Goal: Task Accomplishment & Management: Use online tool/utility

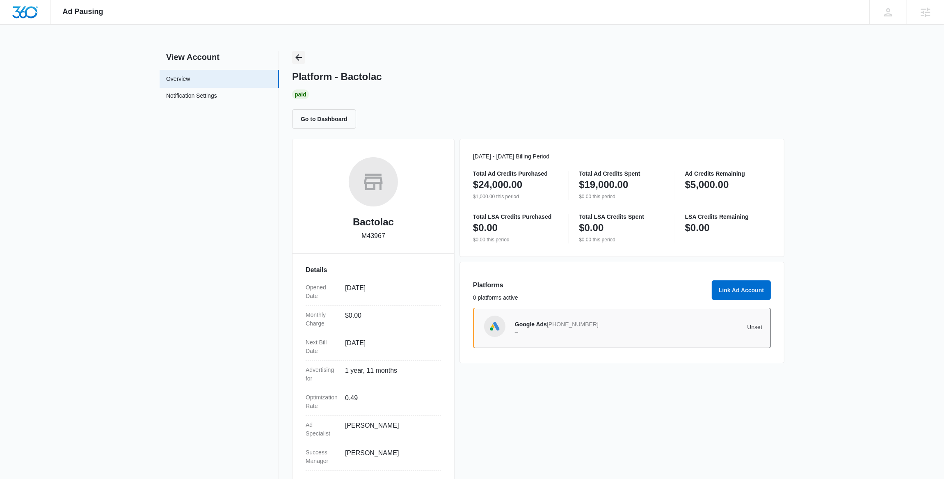
click at [297, 57] on icon "Back" at bounding box center [298, 57] width 7 height 7
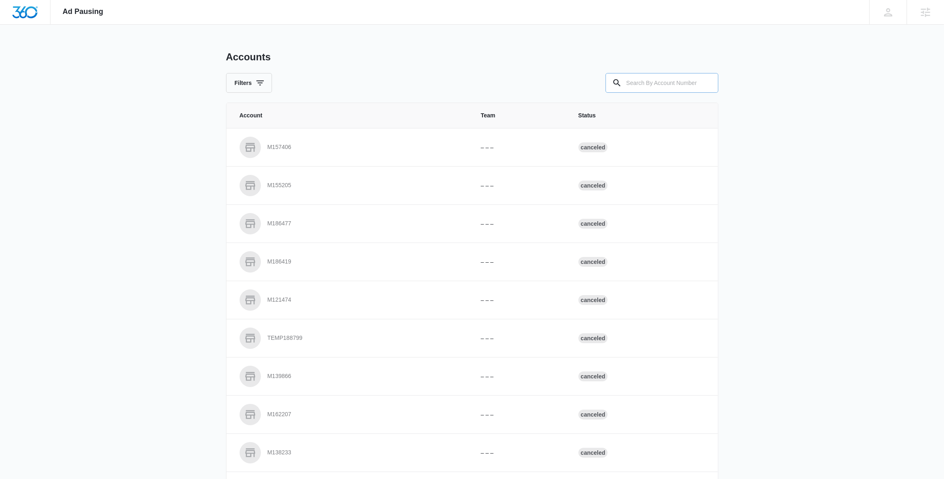
click at [642, 81] on input "text" at bounding box center [661, 83] width 113 height 20
paste input "M334405"
type input "M334405"
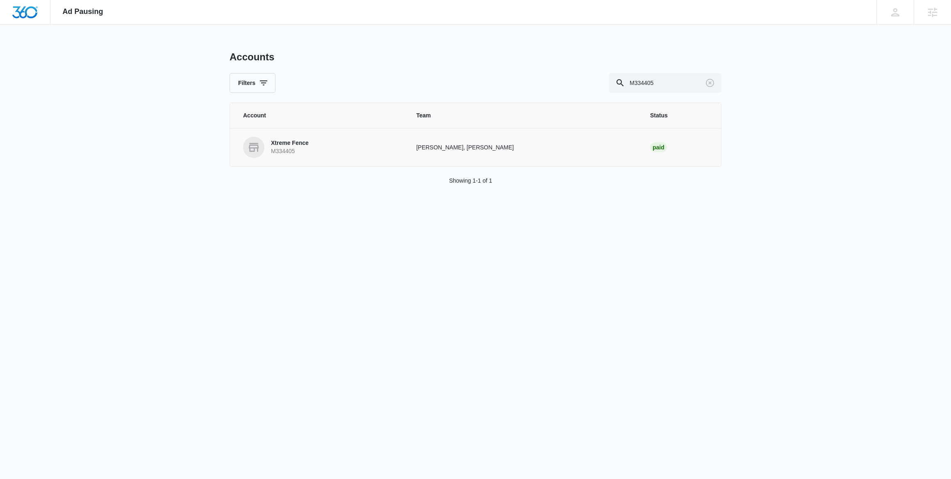
click at [286, 147] on p "M334405" at bounding box center [290, 151] width 38 height 8
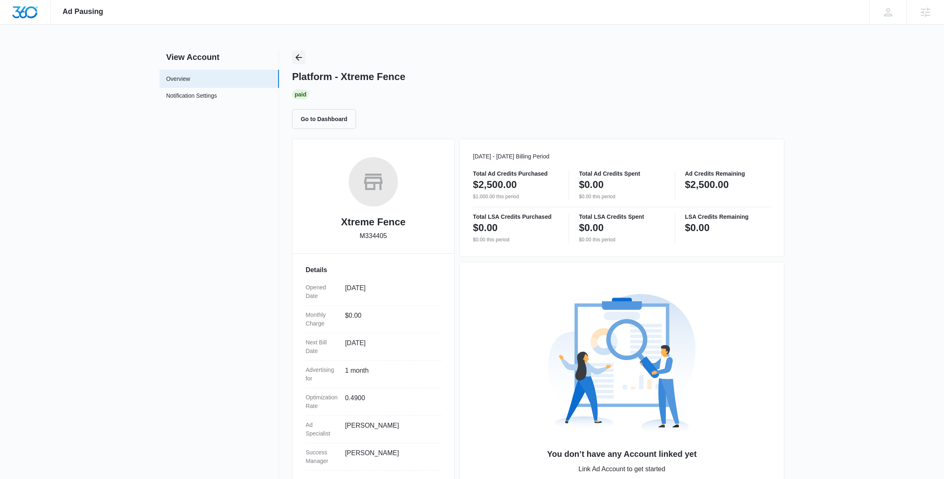
click at [294, 55] on icon "Back" at bounding box center [299, 57] width 10 height 10
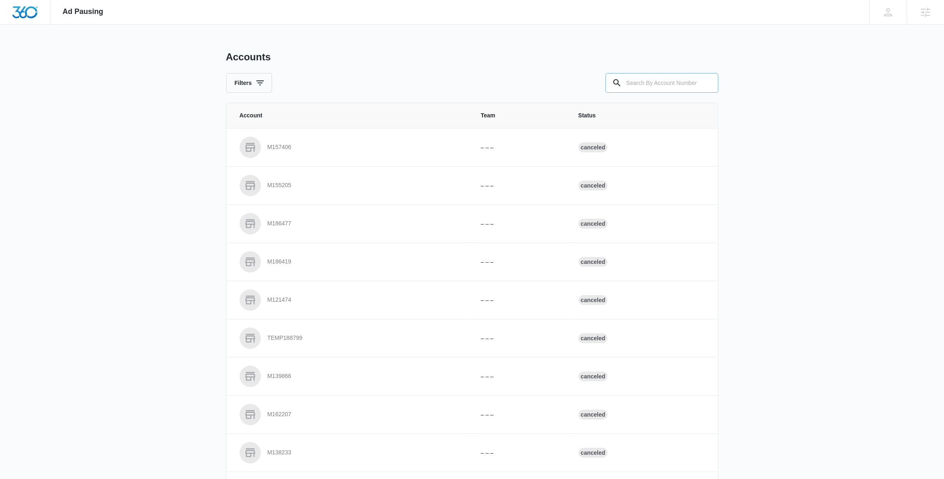
click at [667, 82] on input "text" at bounding box center [661, 83] width 113 height 20
paste input "M33662"
type input "M33662"
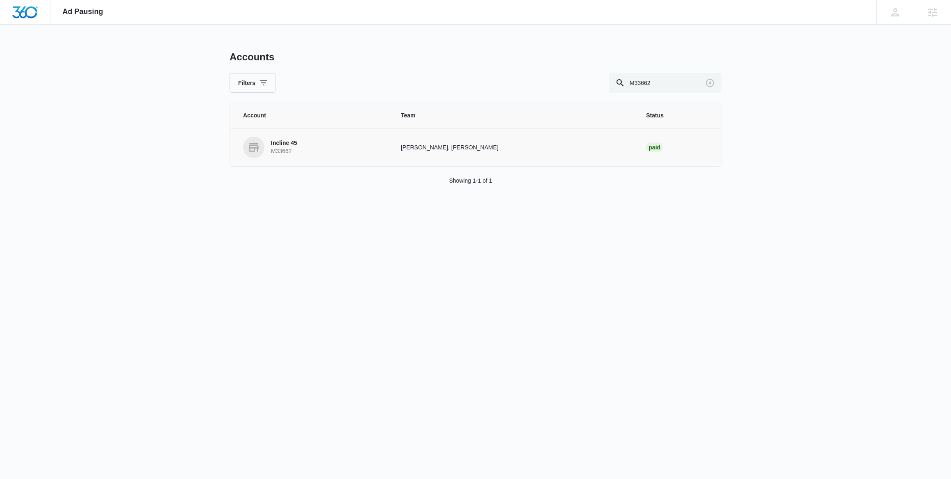
click at [327, 142] on link "Incline 45 M33662" at bounding box center [312, 147] width 138 height 21
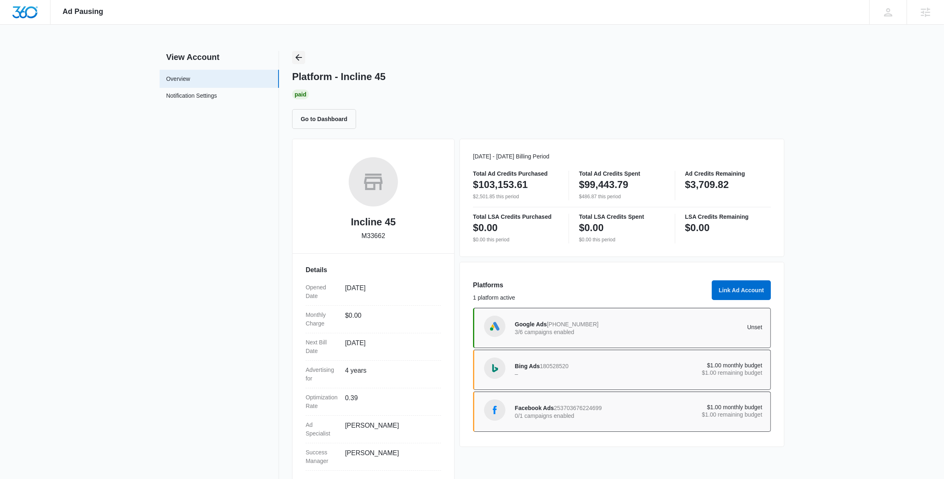
click at [300, 56] on icon "Back" at bounding box center [299, 57] width 10 height 10
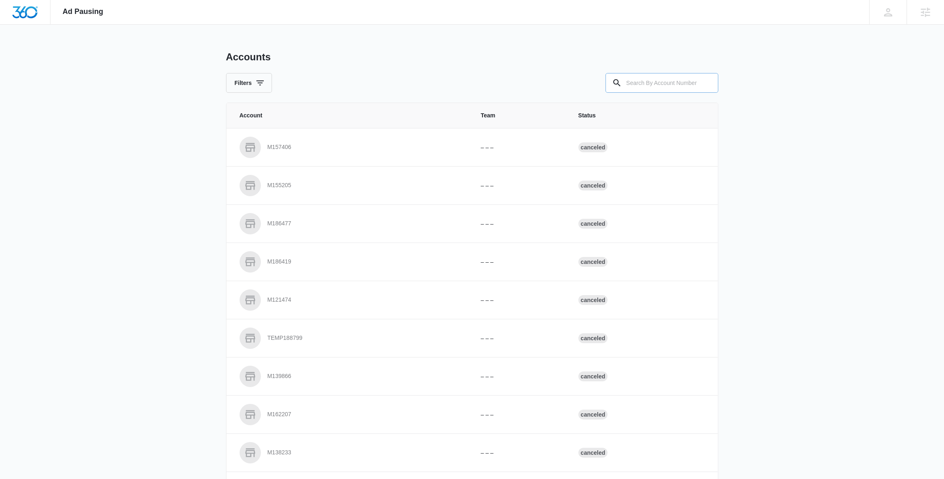
click at [639, 86] on input "text" at bounding box center [661, 83] width 113 height 20
type input "m47001"
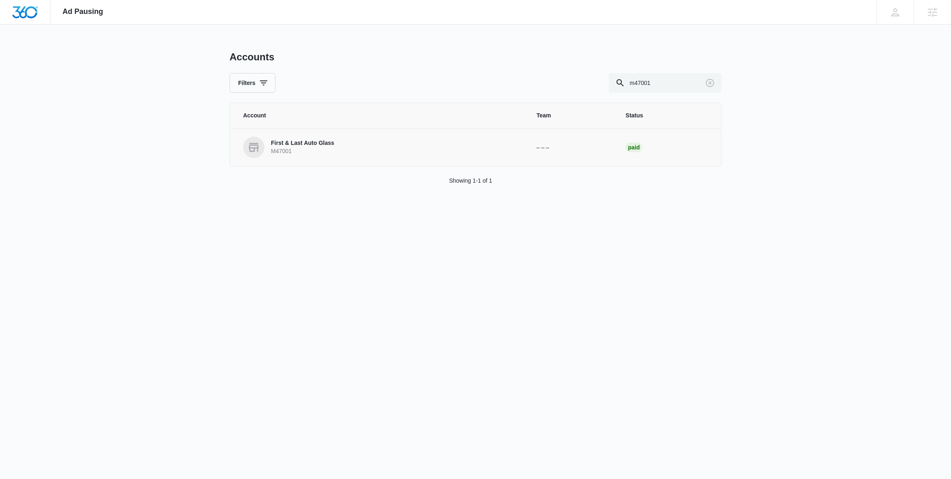
click at [319, 143] on p "First & Last Auto Glass" at bounding box center [302, 143] width 63 height 8
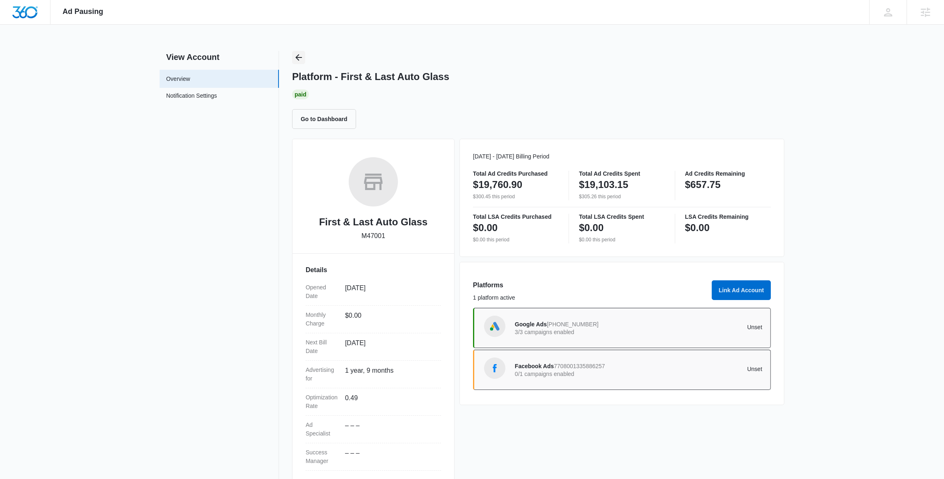
click at [292, 52] on button "Back" at bounding box center [298, 57] width 13 height 13
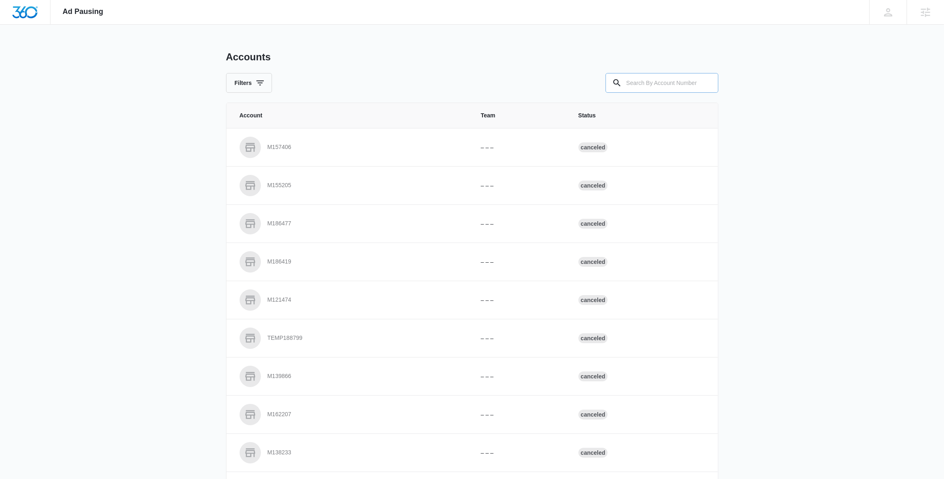
click at [630, 85] on input "text" at bounding box center [661, 83] width 113 height 20
type input "m333127"
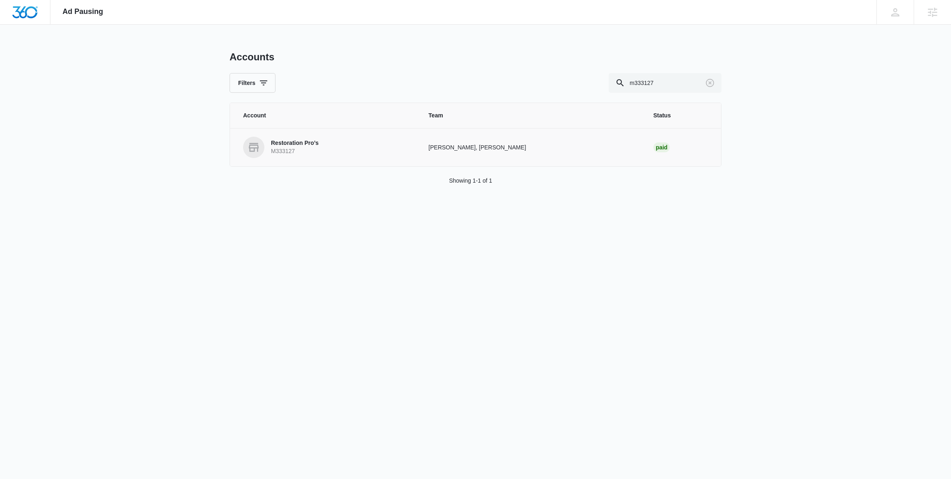
click at [323, 139] on link "Restoration Pro’s M333127" at bounding box center [326, 147] width 166 height 21
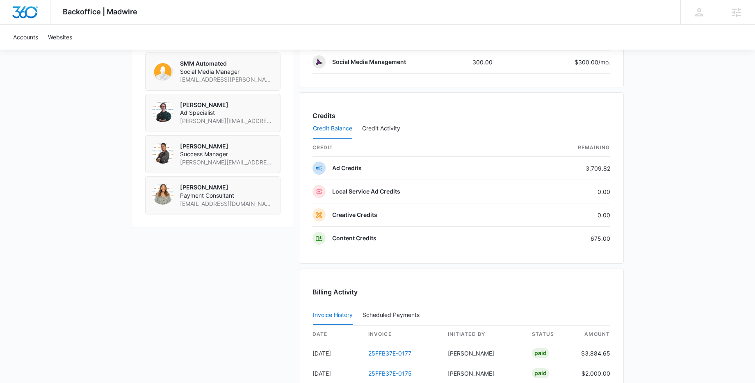
scroll to position [625, 0]
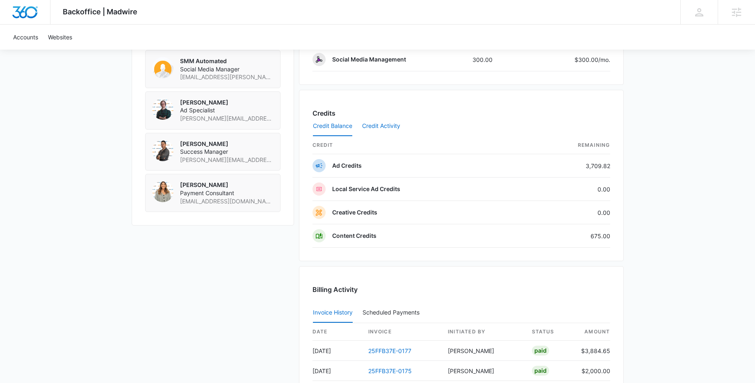
click at [374, 126] on button "Credit Activity" at bounding box center [381, 126] width 38 height 20
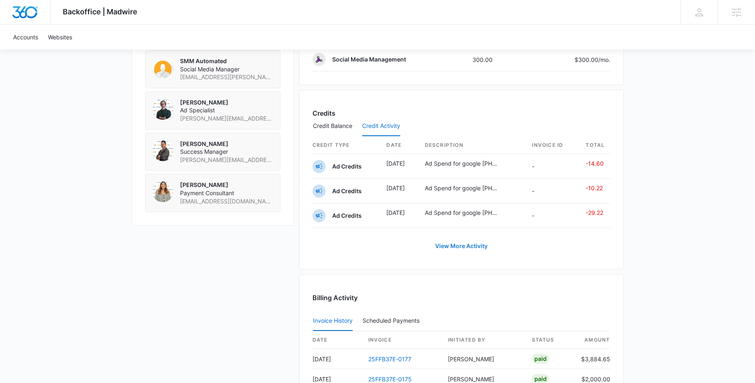
click at [475, 246] on button "View More Activity" at bounding box center [461, 246] width 69 height 20
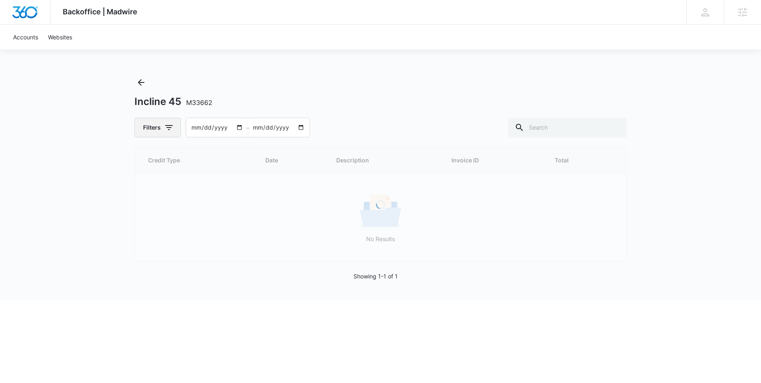
click at [165, 128] on icon "button" at bounding box center [169, 128] width 10 height 10
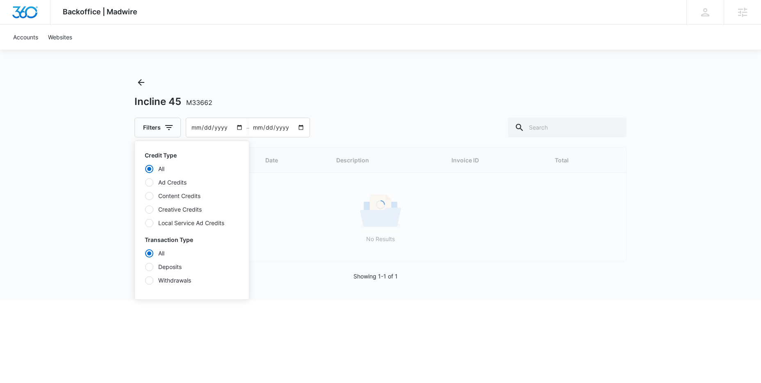
click at [169, 180] on label "Ad Credits" at bounding box center [192, 182] width 94 height 9
click at [145, 182] on input "Ad Credits" at bounding box center [145, 182] width 0 height 0
radio input "false"
radio input "true"
click at [174, 267] on label "Deposits" at bounding box center [192, 266] width 94 height 9
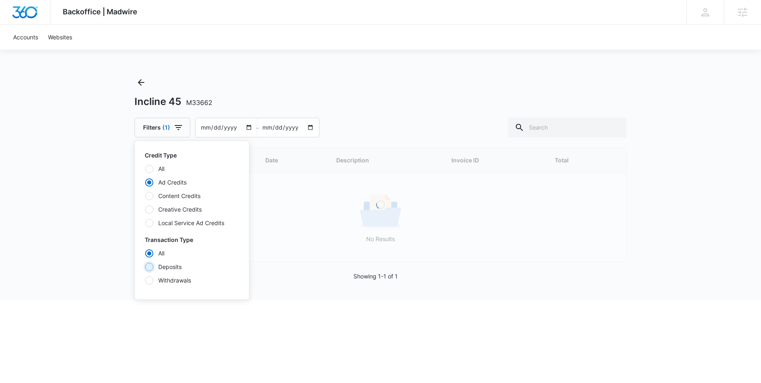
click at [145, 267] on input "Deposits" at bounding box center [145, 267] width 0 height 0
radio input "false"
radio input "true"
click at [91, 198] on div "Backoffice | Madwire Apps Settings AG Andrew Gilbert andrew.gilbert@madwire.com…" at bounding box center [380, 150] width 761 height 300
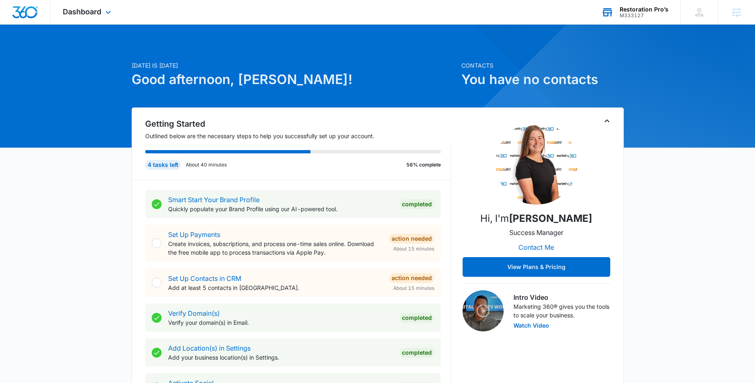
click at [668, 14] on div "M333127" at bounding box center [644, 16] width 49 height 6
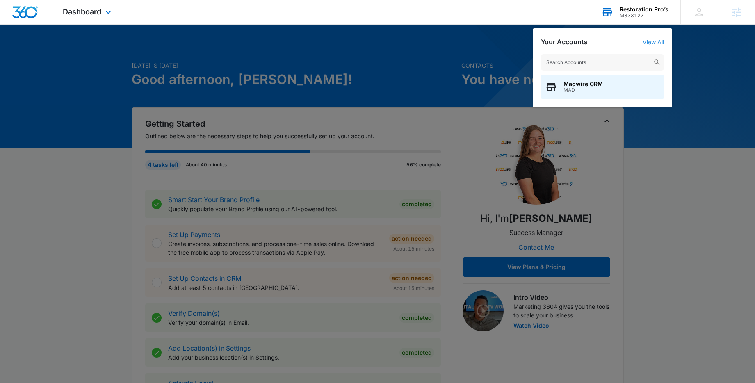
click at [657, 40] on link "View All" at bounding box center [653, 42] width 21 height 7
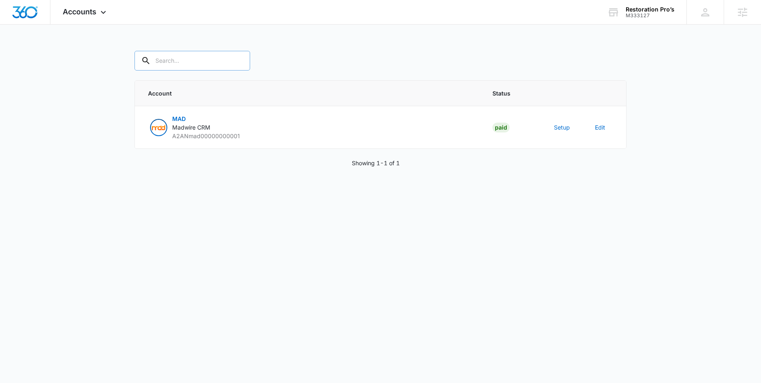
click at [203, 62] on input "text" at bounding box center [193, 61] width 116 height 20
type input "m333127"
click at [566, 127] on button "Setup" at bounding box center [562, 127] width 16 height 9
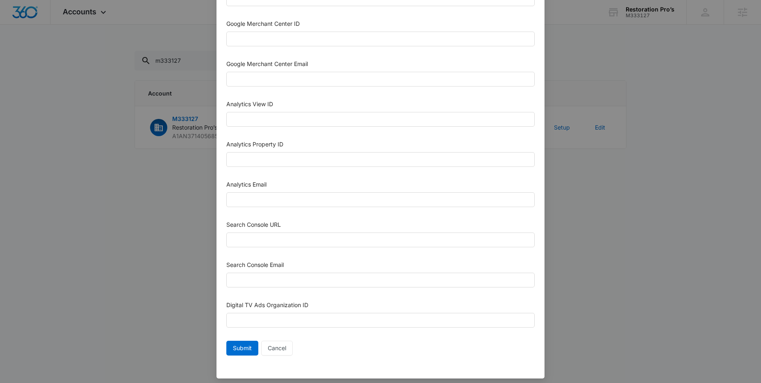
scroll to position [348, 0]
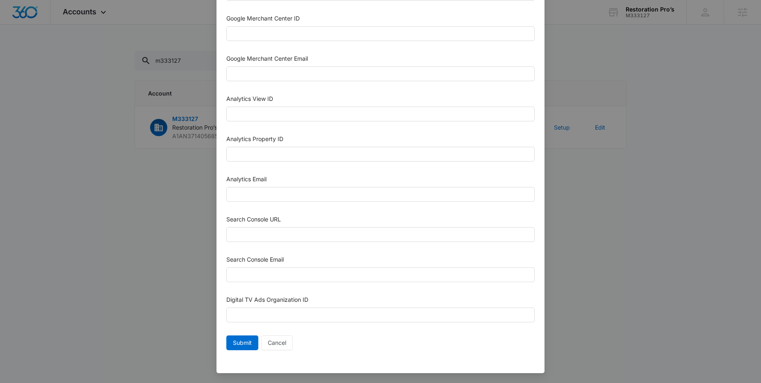
click at [591, 202] on div "Setup Account Bing Ad Account ID Bing Ad Account Email LinkedIn Ad Account ID L…" at bounding box center [380, 191] width 761 height 383
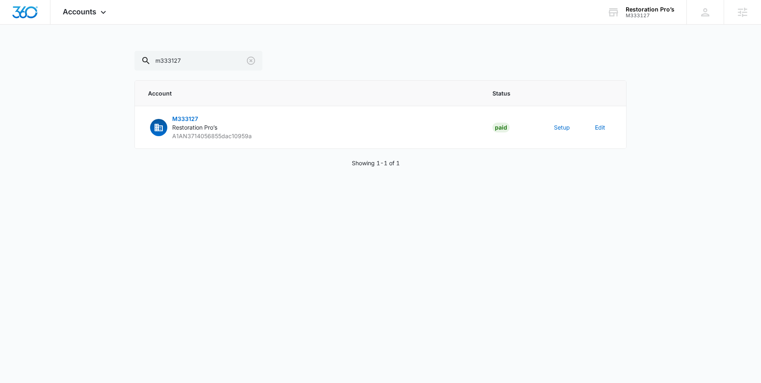
scroll to position [340, 0]
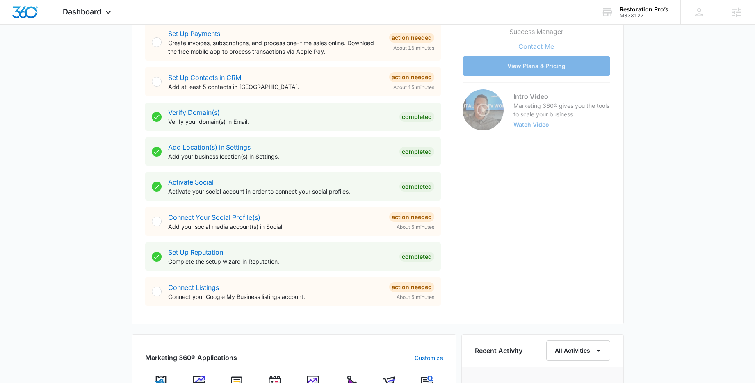
scroll to position [385, 0]
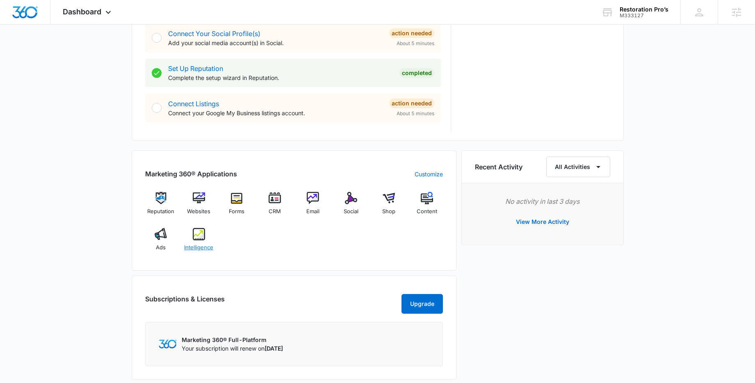
click at [205, 233] on img at bounding box center [199, 234] width 12 height 12
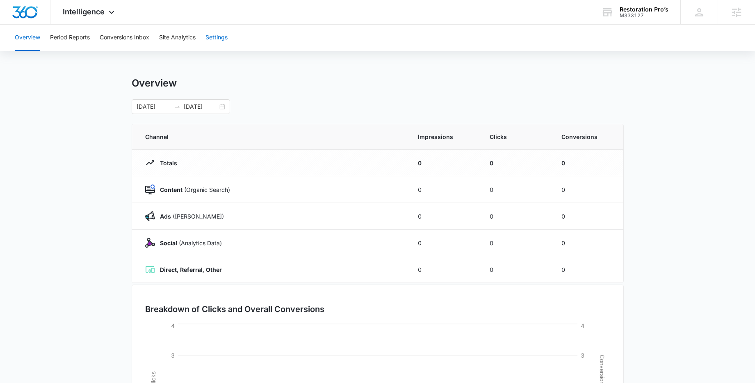
click at [218, 36] on button "Settings" at bounding box center [216, 38] width 22 height 26
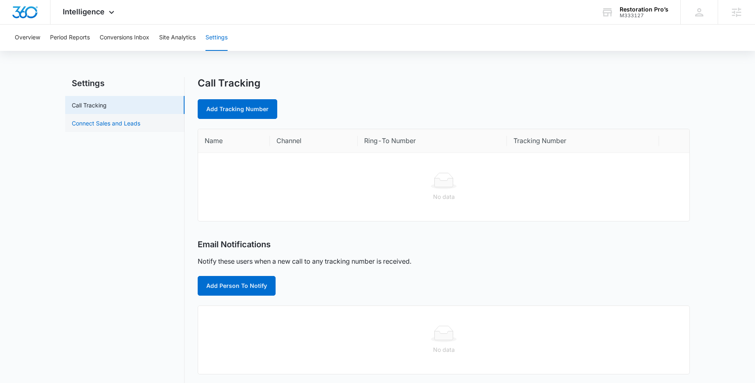
click at [120, 123] on link "Connect Sales and Leads" at bounding box center [106, 123] width 68 height 9
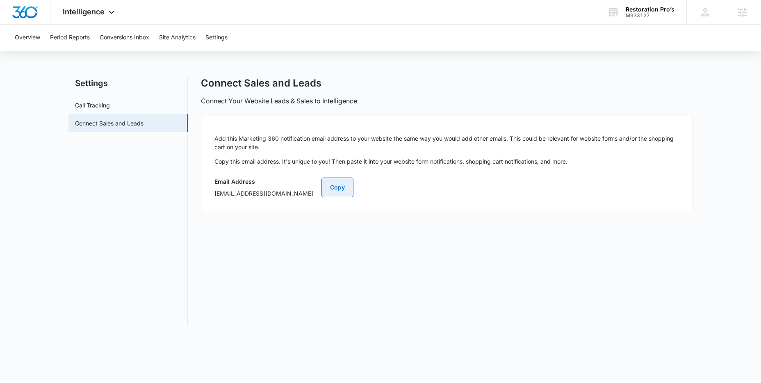
click at [354, 188] on button "Copy" at bounding box center [338, 188] width 32 height 20
